Goal: Information Seeking & Learning: Learn about a topic

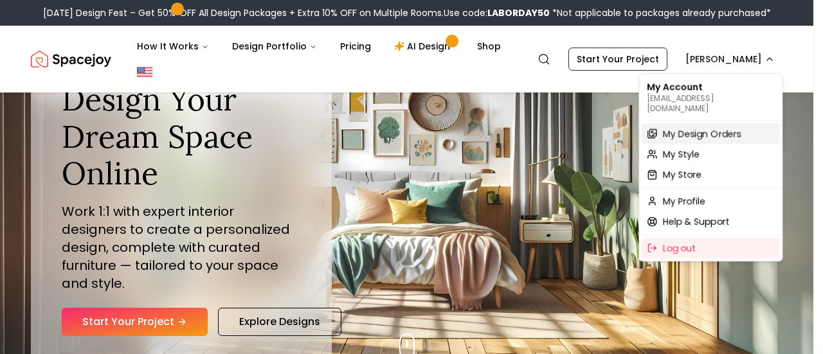
click at [709, 127] on span "My Design Orders" at bounding box center [701, 133] width 78 height 13
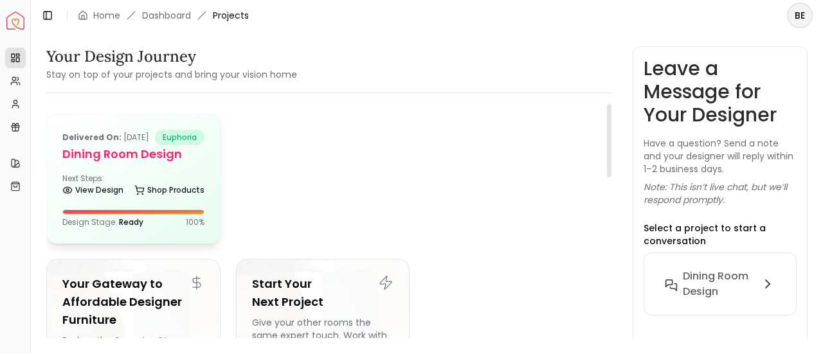
click at [104, 190] on div "Next Steps: View Design Shop Products" at bounding box center [133, 187] width 142 height 26
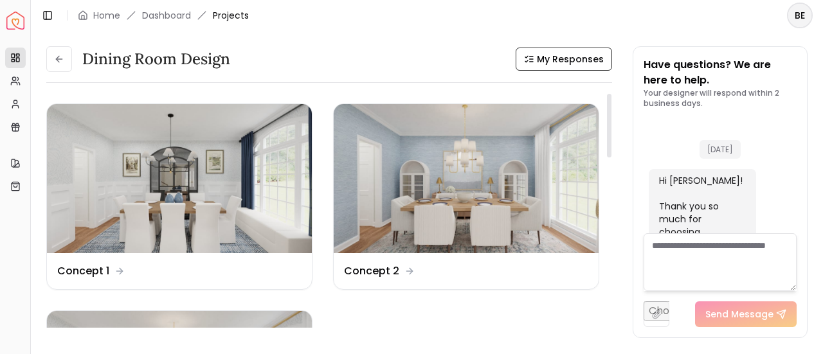
scroll to position [2243, 0]
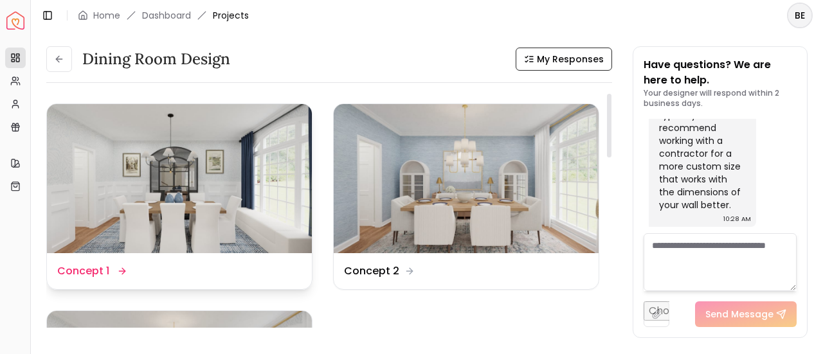
click at [201, 199] on img at bounding box center [179, 178] width 265 height 149
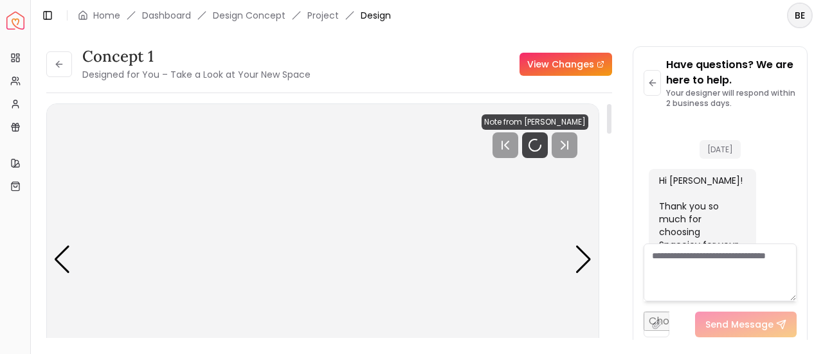
scroll to position [2233, 0]
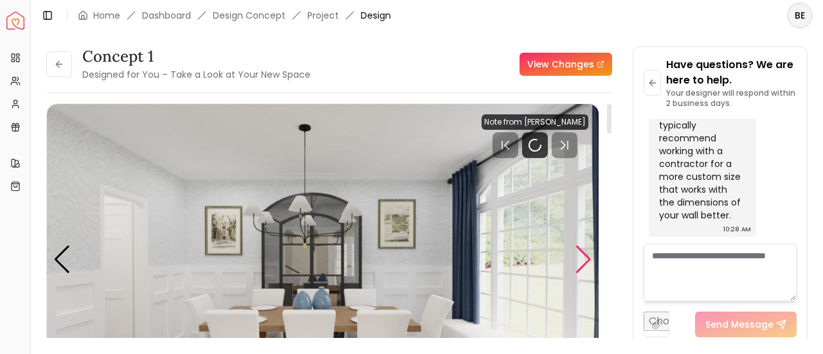
click at [576, 253] on div "Next slide" at bounding box center [583, 260] width 17 height 28
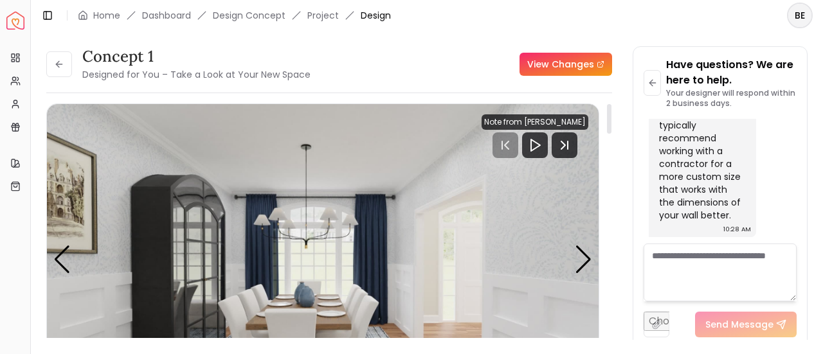
click at [365, 209] on img "2 / 3" at bounding box center [323, 259] width 552 height 311
click at [450, 206] on img "2 / 3" at bounding box center [323, 259] width 552 height 311
click at [540, 147] on icon "Play" at bounding box center [534, 145] width 15 height 15
click at [334, 189] on img "2 / 3" at bounding box center [323, 259] width 552 height 311
click at [458, 269] on img "2 / 3" at bounding box center [323, 259] width 552 height 311
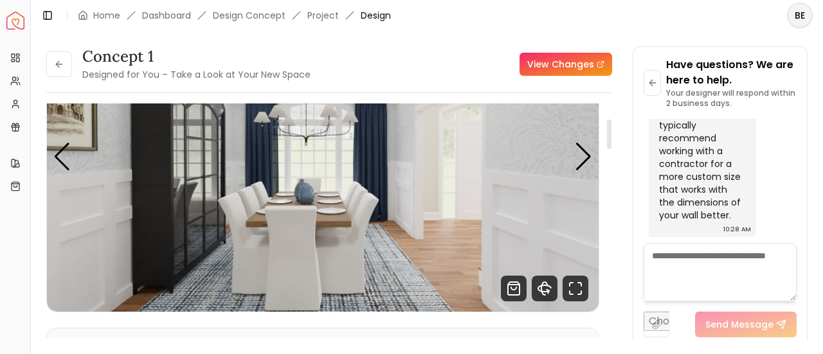
scroll to position [129, 0]
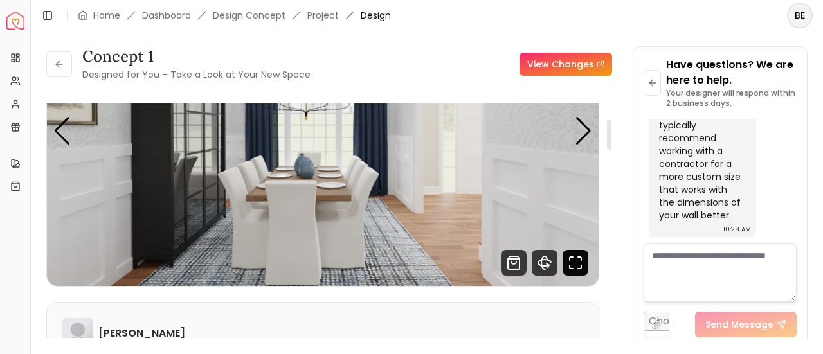
click at [574, 262] on icon "Fullscreen" at bounding box center [576, 263] width 26 height 26
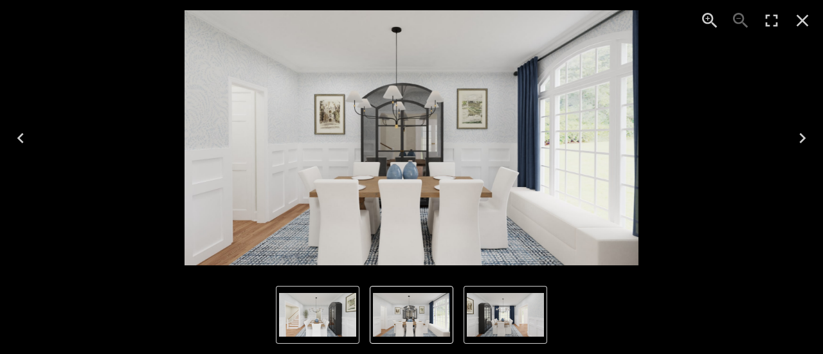
click at [801, 138] on icon "Next" at bounding box center [802, 138] width 21 height 21
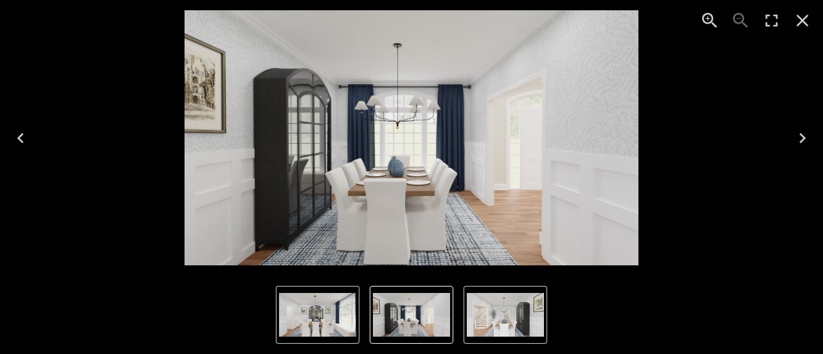
click at [460, 80] on img "2 of 3" at bounding box center [412, 137] width 454 height 255
click at [709, 20] on icon "Zoom in" at bounding box center [710, 20] width 21 height 21
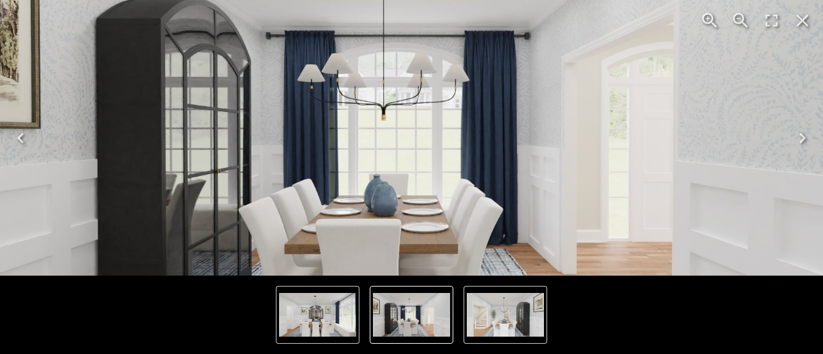
click at [479, 41] on img "2 of 3" at bounding box center [412, 138] width 908 height 511
click at [512, 52] on img "2 of 3" at bounding box center [412, 138] width 908 height 511
